Goal: Transaction & Acquisition: Purchase product/service

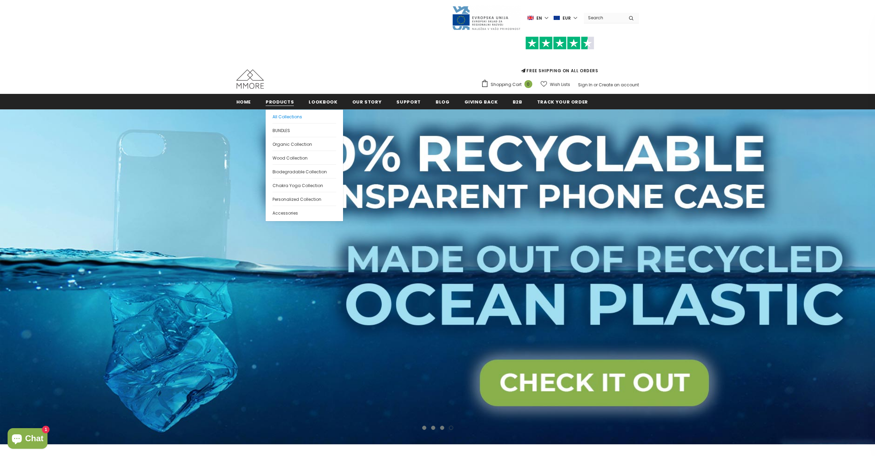
click at [280, 117] on span "All Collections" at bounding box center [287, 117] width 30 height 6
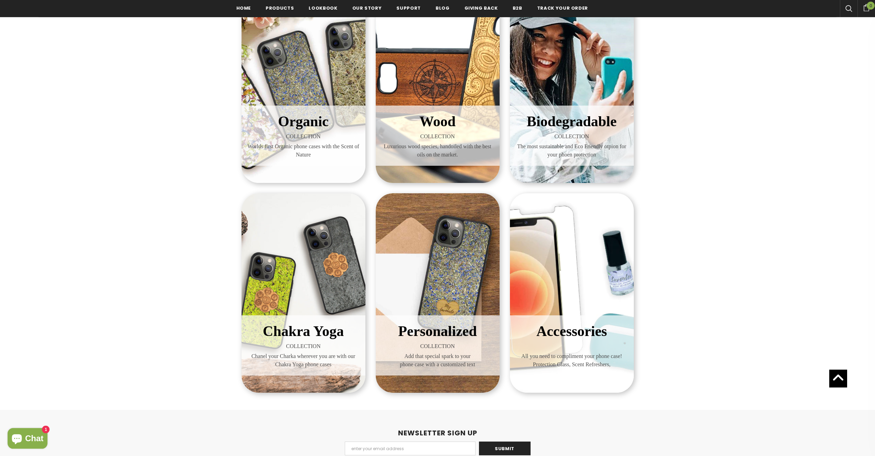
scroll to position [140, 0]
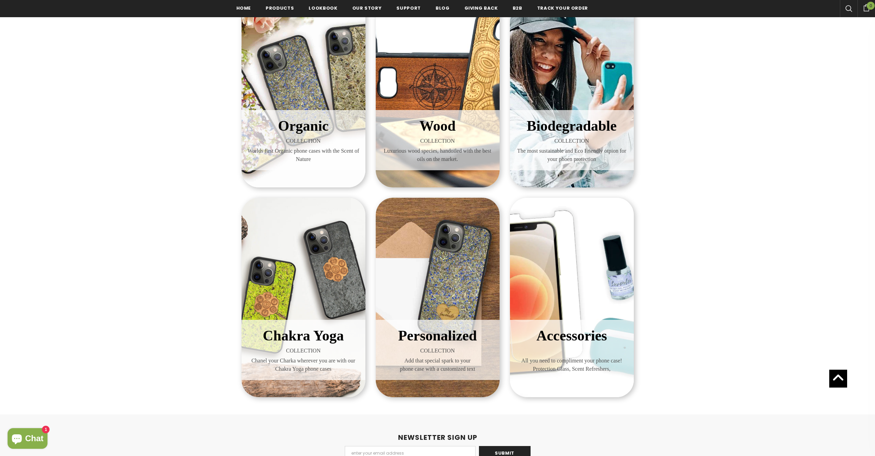
click at [286, 81] on div "Organic COLLECTION Worlds first Organic phone cases with the Scent of Nature" at bounding box center [303, 88] width 124 height 200
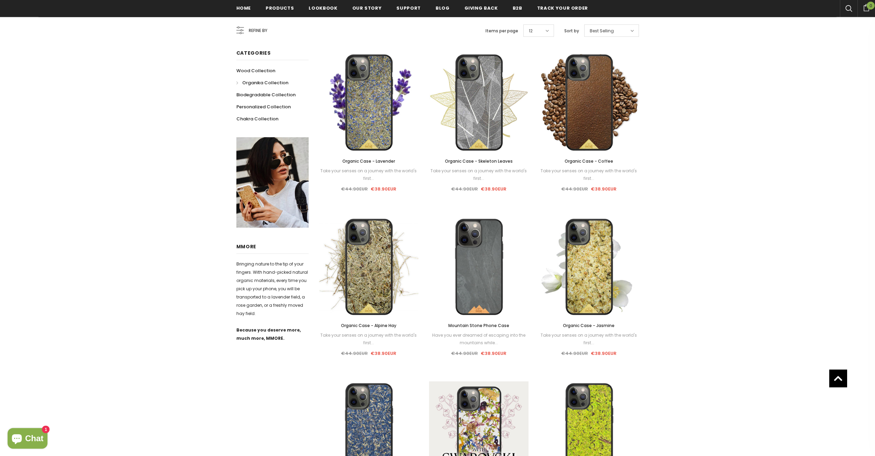
scroll to position [105, 0]
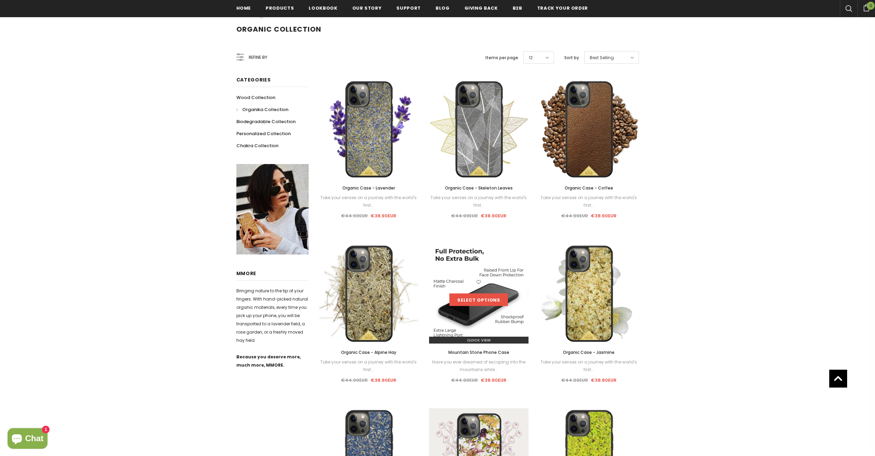
click at [477, 297] on link "Select options" at bounding box center [478, 300] width 58 height 12
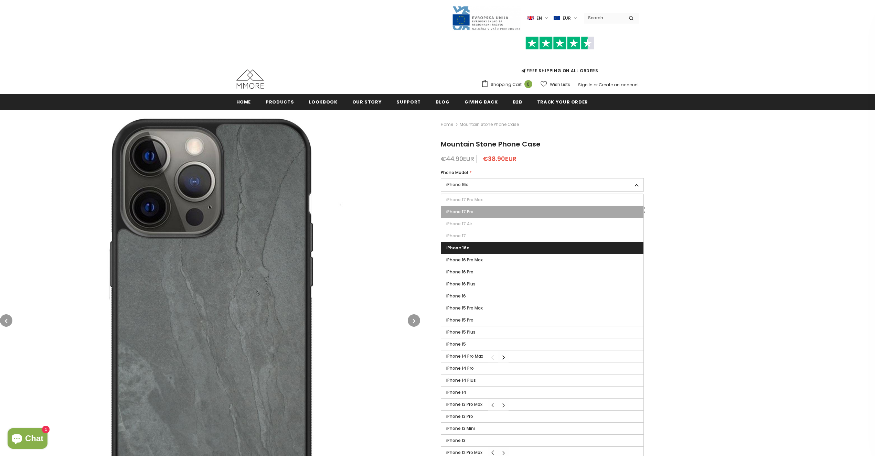
click at [475, 213] on label "iPhone 17 Pro" at bounding box center [542, 212] width 203 height 12
click at [0, 0] on input "iPhone 17 Pro" at bounding box center [0, 0] width 0 height 0
type input "Sold Out"
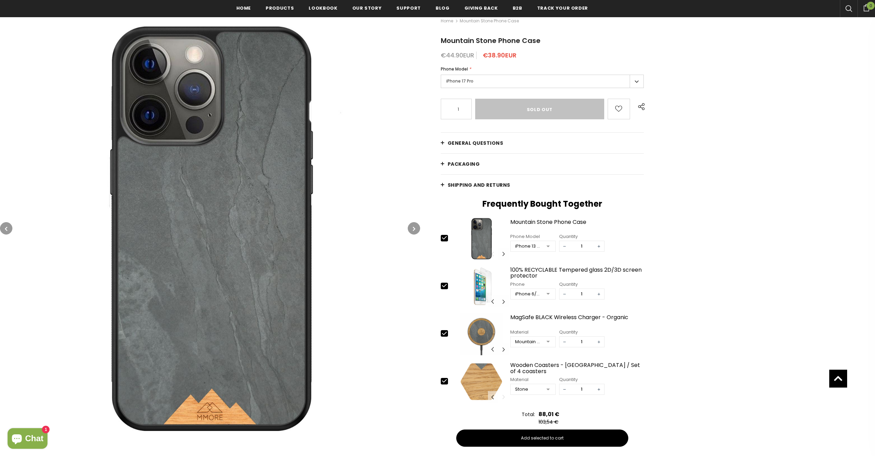
scroll to position [246, 0]
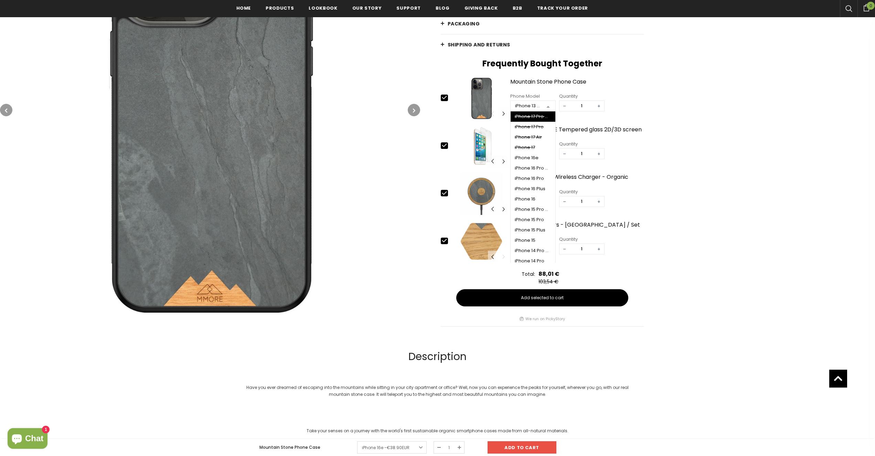
click at [550, 108] on div at bounding box center [548, 106] width 14 height 10
click at [528, 127] on div "iPhone 17 Pro" at bounding box center [533, 127] width 36 height 6
type input "0"
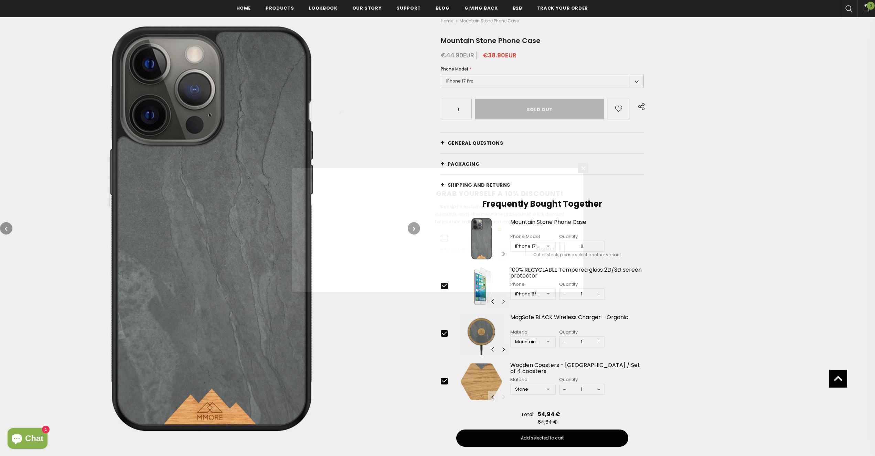
scroll to position [0, 0]
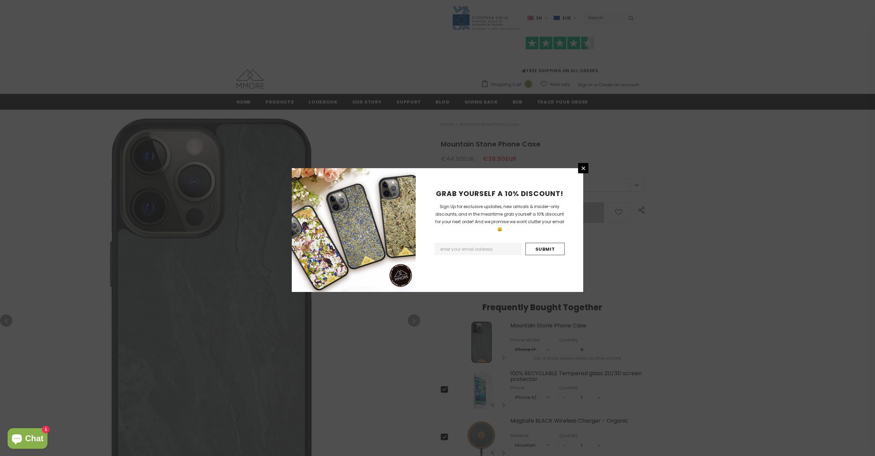
click at [580, 174] on div "GRAB YOURSELF A 10% DISCOUNT! Sign Up for exclusive updates, new arrivals & ins…" at bounding box center [500, 230] width 168 height 124
click at [581, 171] on link at bounding box center [583, 168] width 10 height 10
